Goal: Task Accomplishment & Management: Complete application form

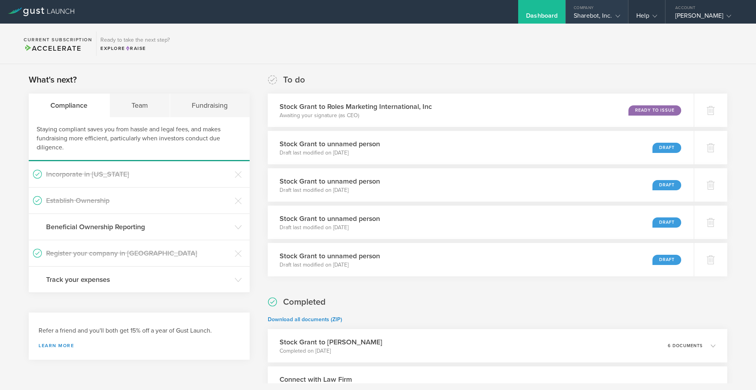
click at [597, 22] on div "Sharebot, Inc." at bounding box center [596, 18] width 46 height 12
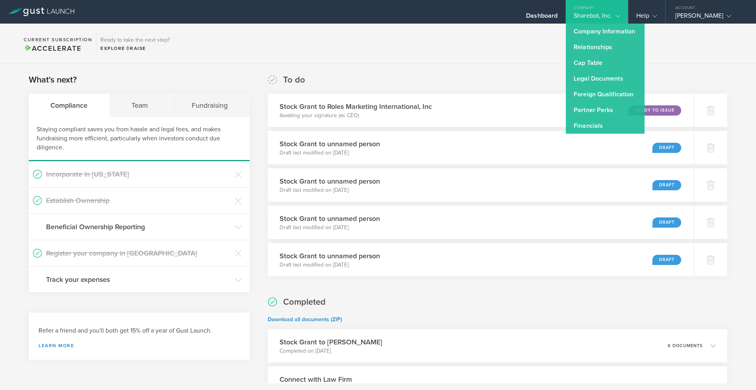
click at [454, 89] on div "To do Stock Grant to Roles Marketing International, Inc Awaiting your signature…" at bounding box center [497, 175] width 459 height 203
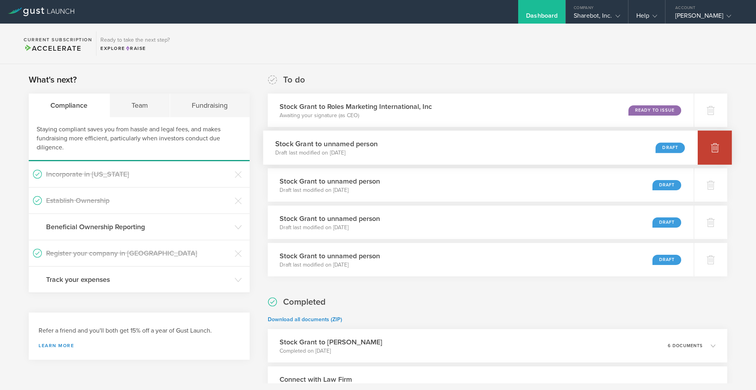
click at [713, 150] on icon at bounding box center [714, 147] width 8 height 7
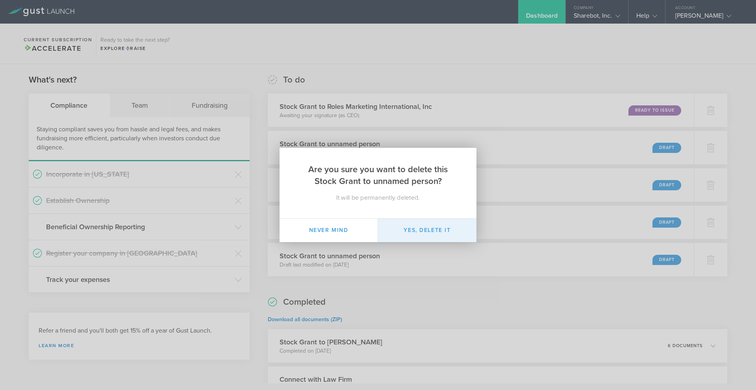
drag, startPoint x: 433, startPoint y: 230, endPoint x: 442, endPoint y: 229, distance: 8.3
click at [435, 230] on button "Yes, delete it" at bounding box center [427, 231] width 98 height 24
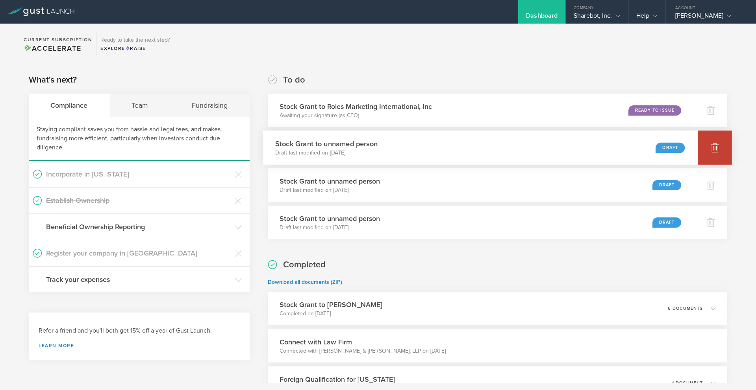
click at [707, 155] on div at bounding box center [714, 148] width 34 height 34
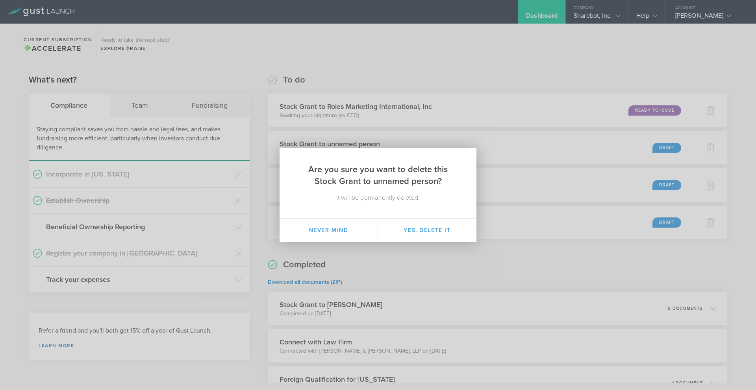
drag, startPoint x: 447, startPoint y: 226, endPoint x: 504, endPoint y: 213, distance: 58.5
click at [454, 223] on button "Yes, delete it" at bounding box center [427, 231] width 98 height 24
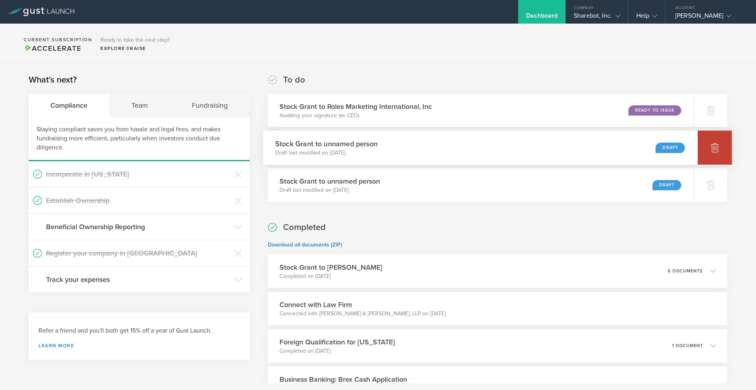
click at [719, 155] on div at bounding box center [714, 148] width 34 height 34
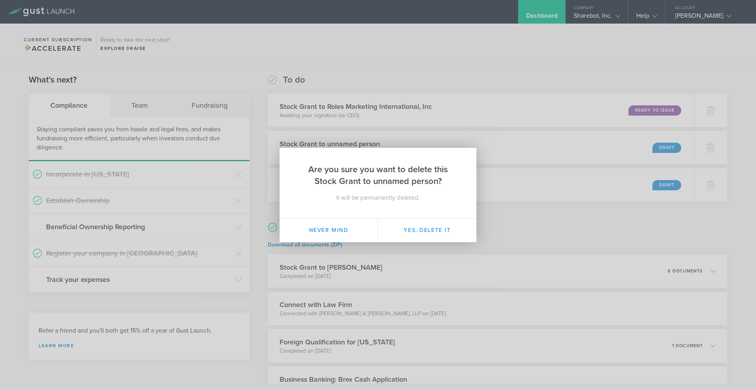
drag, startPoint x: 432, startPoint y: 227, endPoint x: 524, endPoint y: 213, distance: 92.7
click at [446, 224] on button "Yes, delete it" at bounding box center [427, 231] width 98 height 24
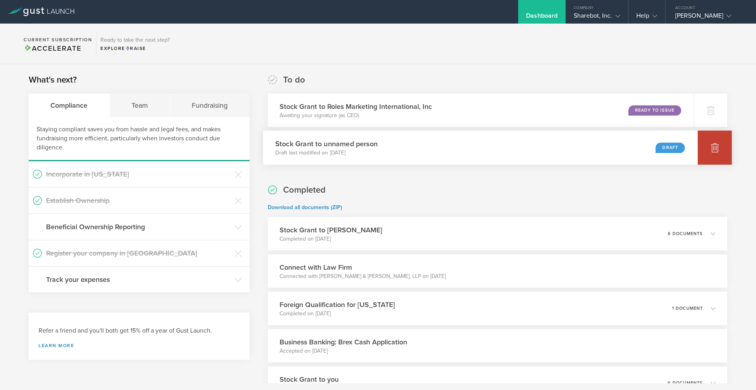
click at [714, 144] on icon at bounding box center [714, 147] width 9 height 9
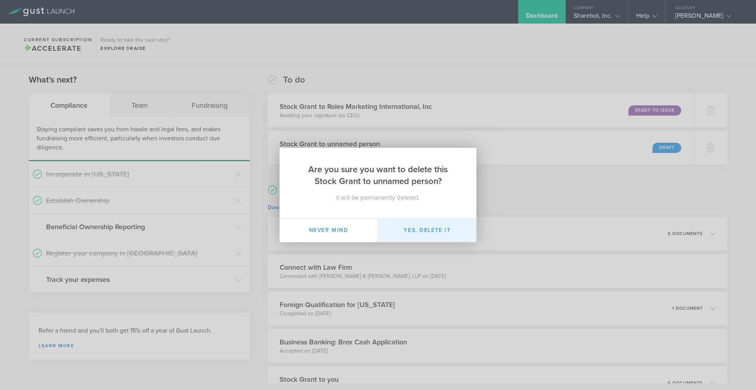
click at [419, 239] on button "Yes, delete it" at bounding box center [427, 231] width 98 height 24
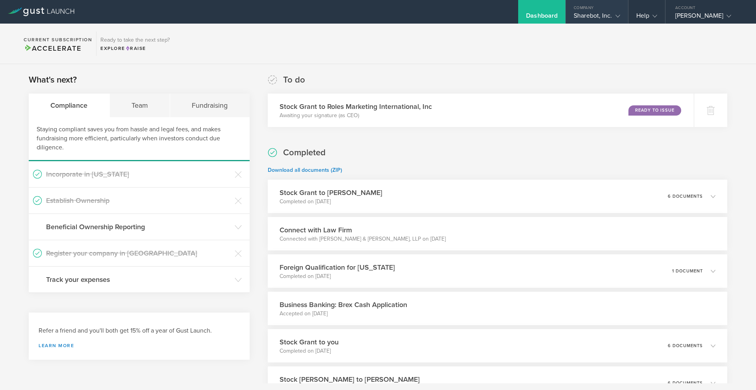
click at [584, 8] on div "Company" at bounding box center [596, 6] width 62 height 12
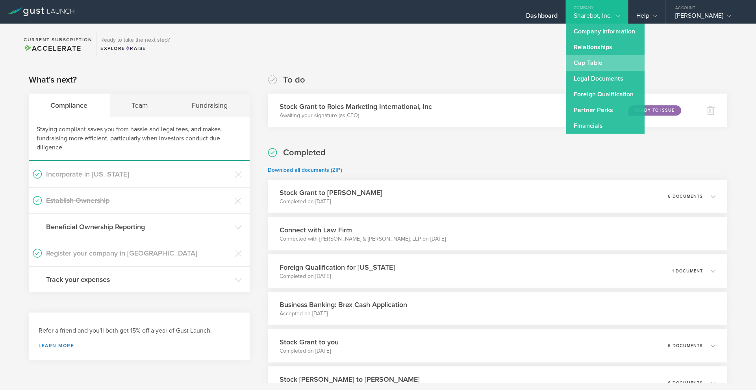
click at [586, 67] on link "Cap Table" at bounding box center [604, 63] width 79 height 16
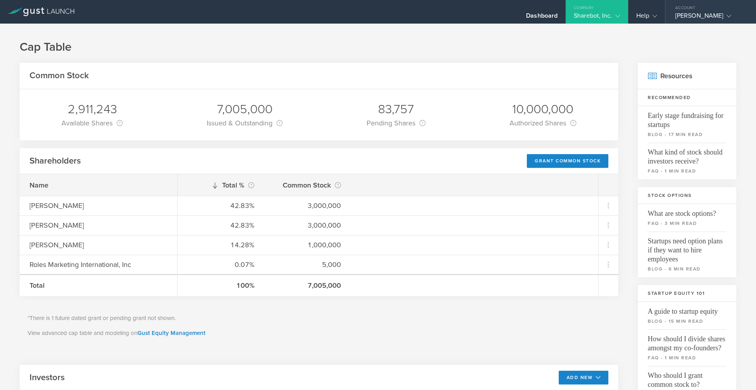
click at [683, 15] on div "[PERSON_NAME]" at bounding box center [708, 18] width 67 height 12
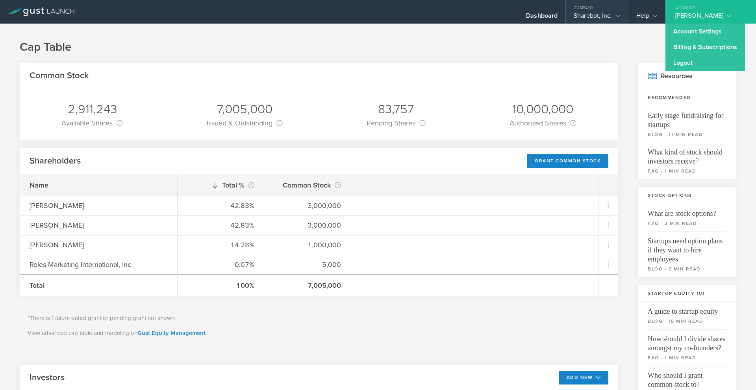
click at [593, 19] on div "Sharebot, Inc." at bounding box center [596, 18] width 46 height 12
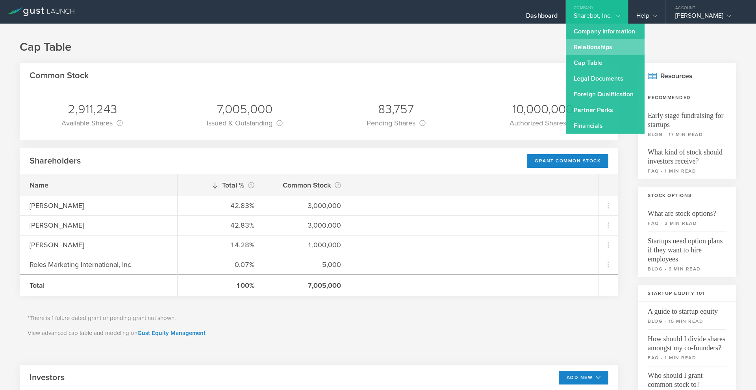
click at [590, 40] on link "Relationships" at bounding box center [604, 47] width 79 height 16
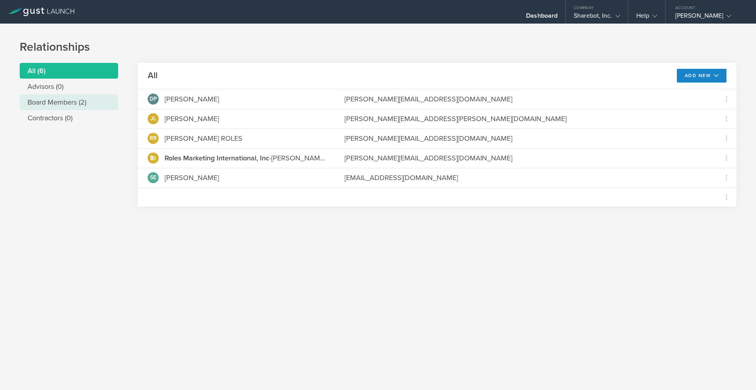
click at [56, 103] on li "Board Members (2)" at bounding box center [69, 102] width 98 height 16
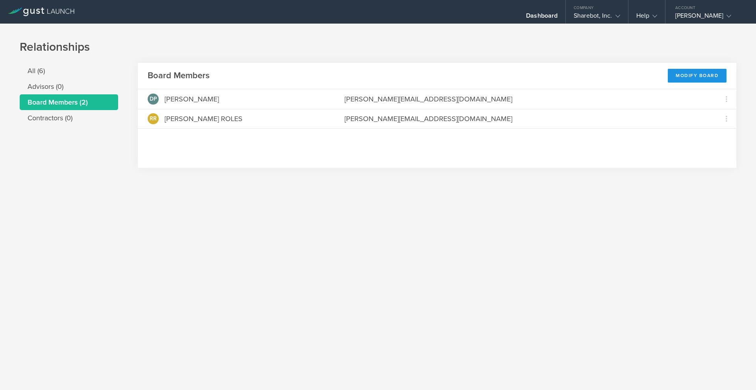
click at [700, 78] on div "Modify Board" at bounding box center [696, 76] width 59 height 14
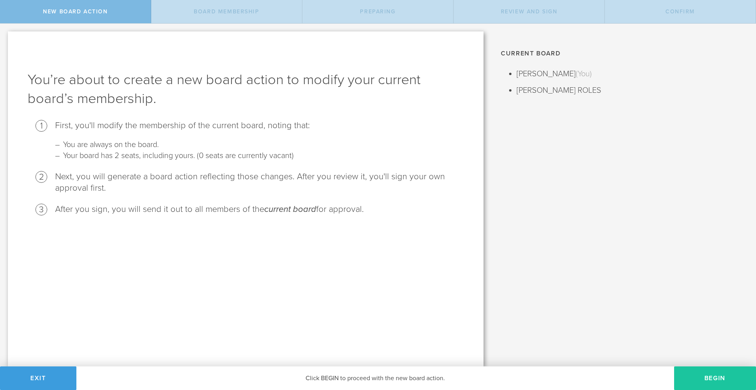
click at [713, 381] on button "Begin" at bounding box center [715, 379] width 82 height 24
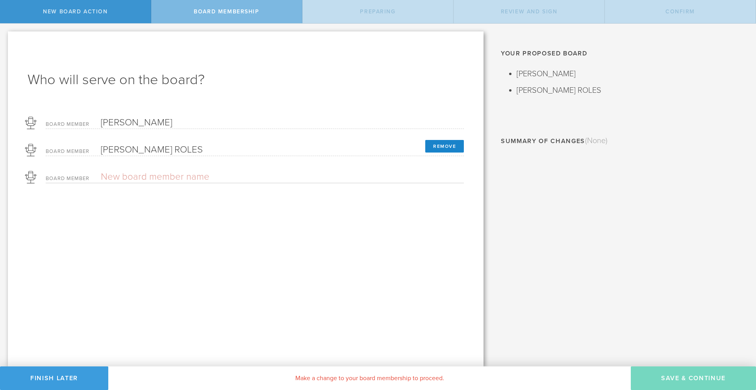
click at [116, 171] on input "text" at bounding box center [255, 177] width 308 height 12
type input "Ton"
click at [111, 192] on input "email" at bounding box center [282, 193] width 363 height 12
type input "Tony Syme"
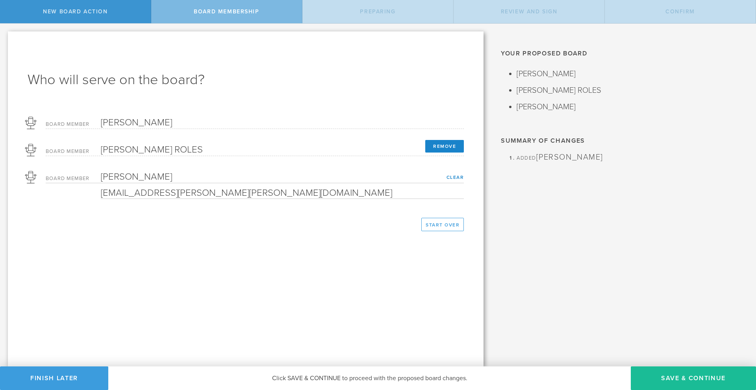
type input "j.tony.syme@gmail.com"
drag, startPoint x: 120, startPoint y: 177, endPoint x: 97, endPoint y: 176, distance: 23.2
click at [97, 176] on div "Tony Syme" at bounding box center [227, 177] width 363 height 12
click at [179, 171] on input "James Syme" at bounding box center [255, 177] width 308 height 12
type input "James Syme"
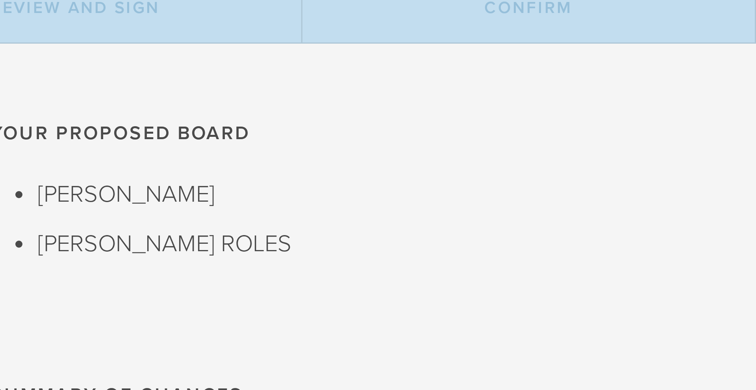
click at [667, 90] on li "[PERSON_NAME] ROLES" at bounding box center [629, 90] width 227 height 13
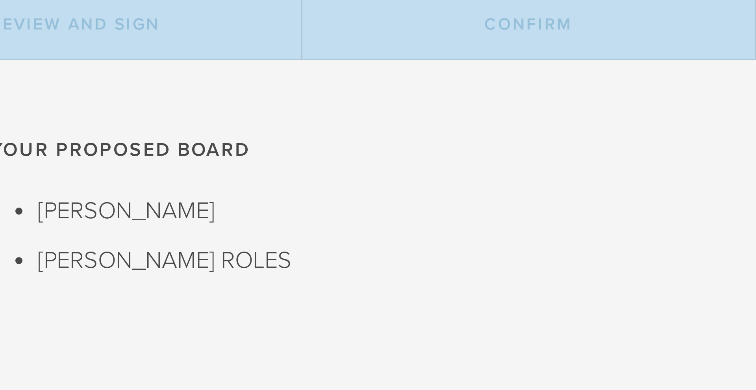
drag, startPoint x: 667, startPoint y: 90, endPoint x: 669, endPoint y: 85, distance: 5.6
click at [669, 85] on li "[PERSON_NAME] ROLES" at bounding box center [629, 90] width 227 height 13
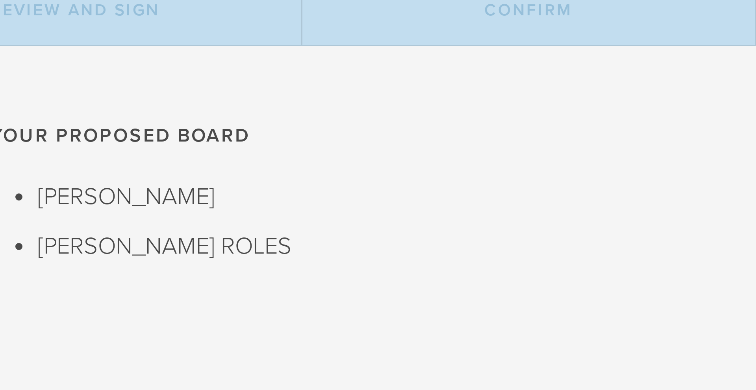
click at [548, 14] on span "Review and Sign" at bounding box center [529, 11] width 57 height 7
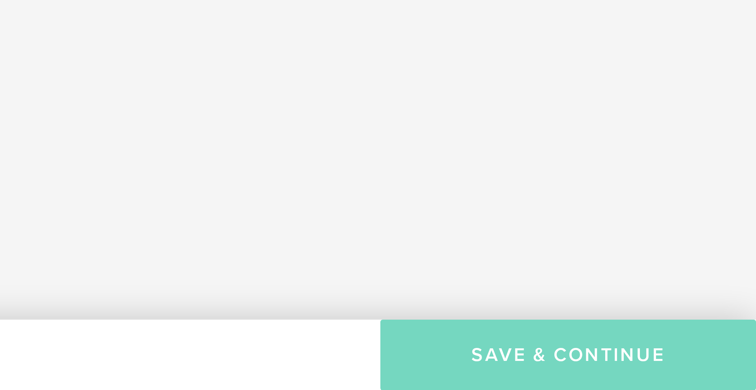
click at [671, 365] on div "Current Board DAVID PARTON (You) RICHARD ROLES Why can't I add more seats to my…" at bounding box center [623, 195] width 264 height 343
drag, startPoint x: 664, startPoint y: 360, endPoint x: 655, endPoint y: 360, distance: 9.1
click at [664, 360] on div "Current Board DAVID PARTON (You) RICHARD ROLES Why can't I add more seats to my…" at bounding box center [623, 195] width 264 height 343
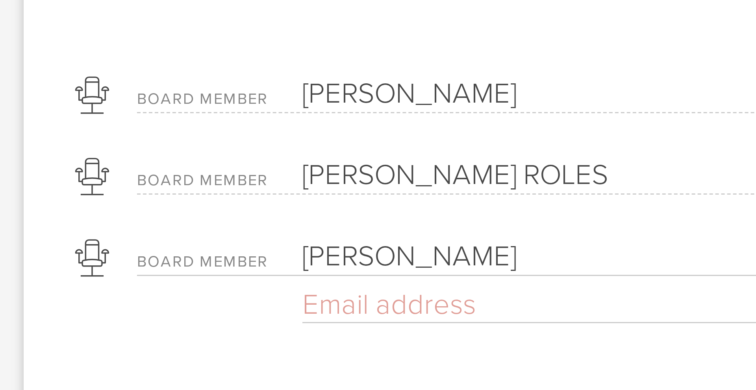
click at [144, 192] on input "email" at bounding box center [282, 193] width 363 height 12
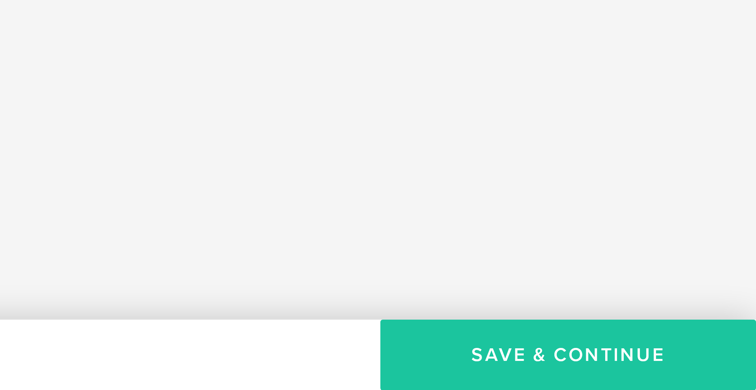
type input "j.tony.syme@gmail.com"
click at [708, 379] on button "Save & Continue" at bounding box center [692, 379] width 125 height 24
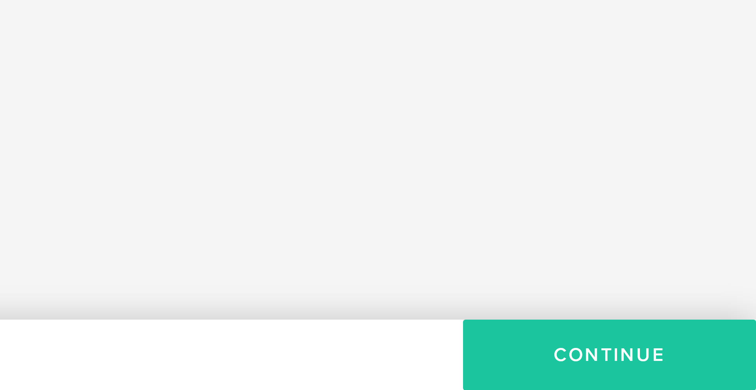
click at [693, 380] on button "Continue" at bounding box center [707, 379] width 98 height 24
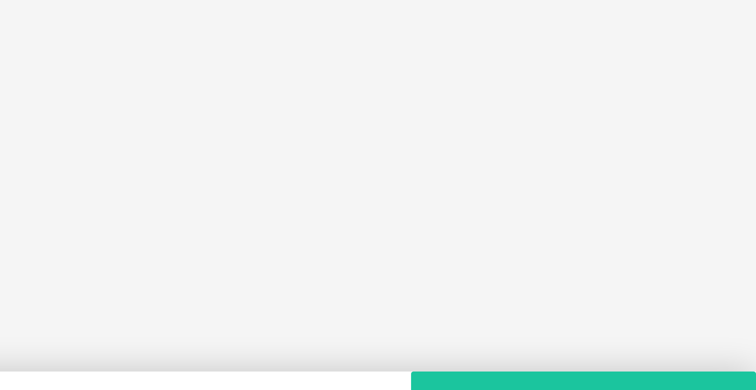
click at [706, 370] on button "Ready to Sign" at bounding box center [698, 379] width 115 height 24
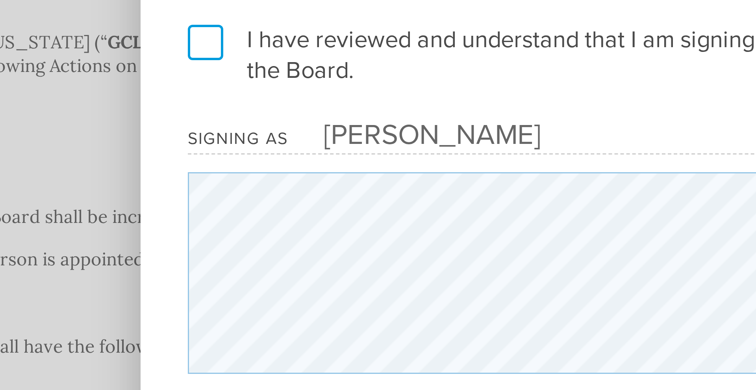
click at [264, 144] on label "I have reviewed and understand that I am signing the Action by the Board." at bounding box center [378, 149] width 244 height 20
click at [0, 0] on input "I have reviewed and understand that I am signing the Action by the Board." at bounding box center [0, 0] width 0 height 0
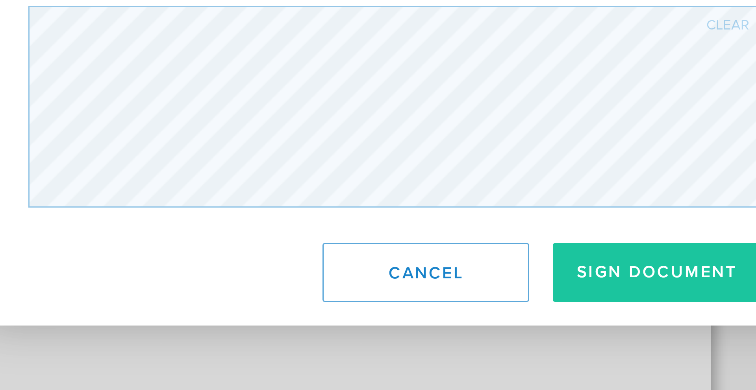
click at [458, 270] on button "Sign Document" at bounding box center [464, 277] width 69 height 20
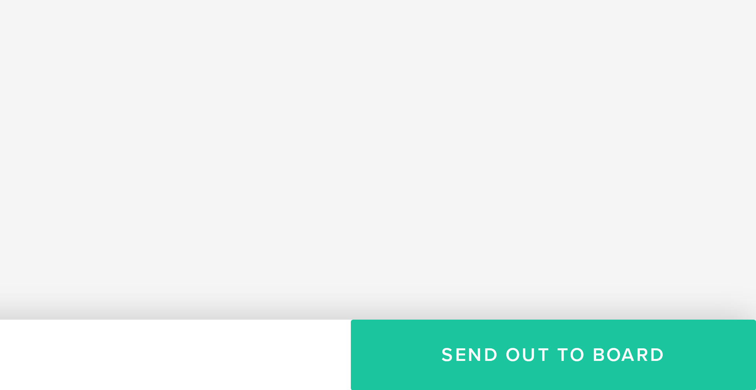
click at [714, 381] on button "Send out to board" at bounding box center [688, 379] width 135 height 24
